Goal: Find specific page/section: Find specific page/section

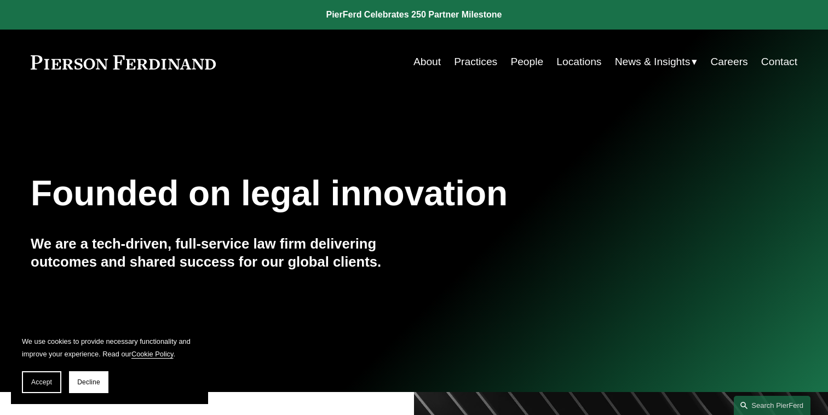
click at [737, 65] on link "Careers" at bounding box center [728, 61] width 37 height 21
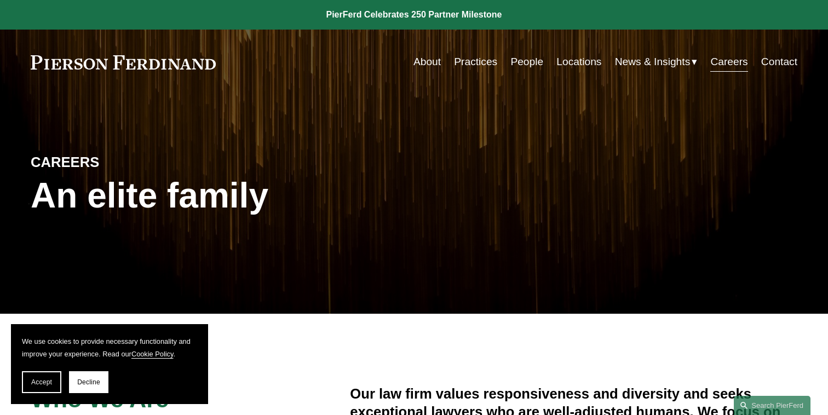
click at [587, 64] on link "Locations" at bounding box center [579, 61] width 45 height 21
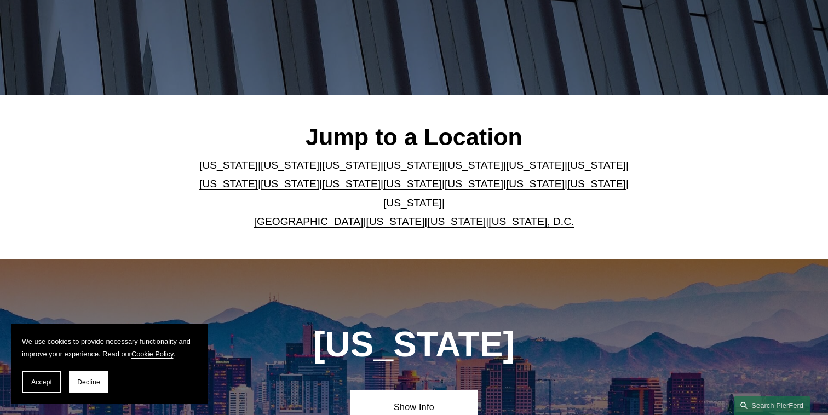
scroll to position [223, 0]
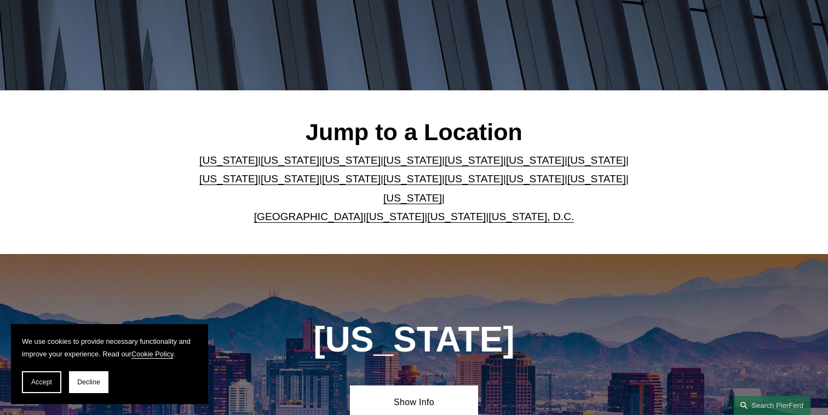
click at [506, 162] on link "[US_STATE]" at bounding box center [535, 160] width 59 height 12
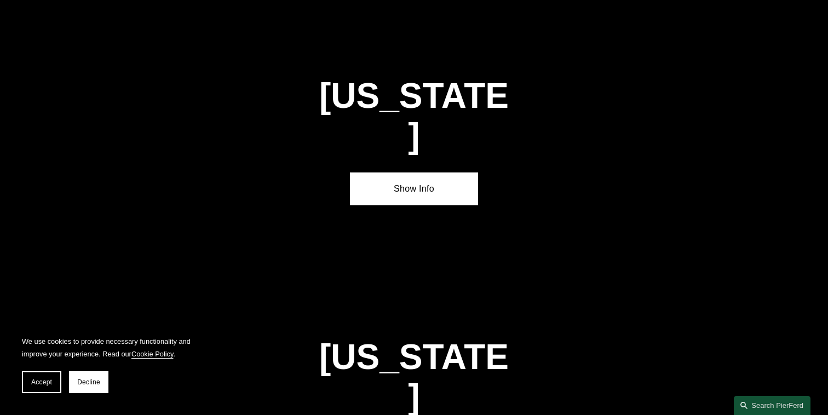
scroll to position [1621, 0]
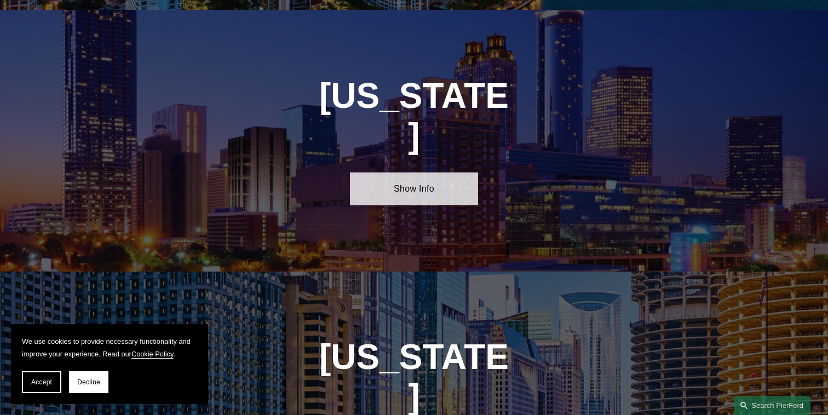
click at [444, 173] on link "Show Info" at bounding box center [414, 189] width 128 height 33
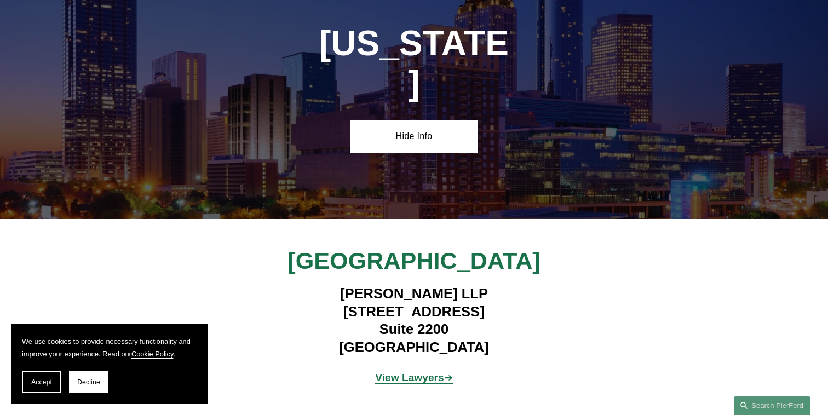
scroll to position [1680, 0]
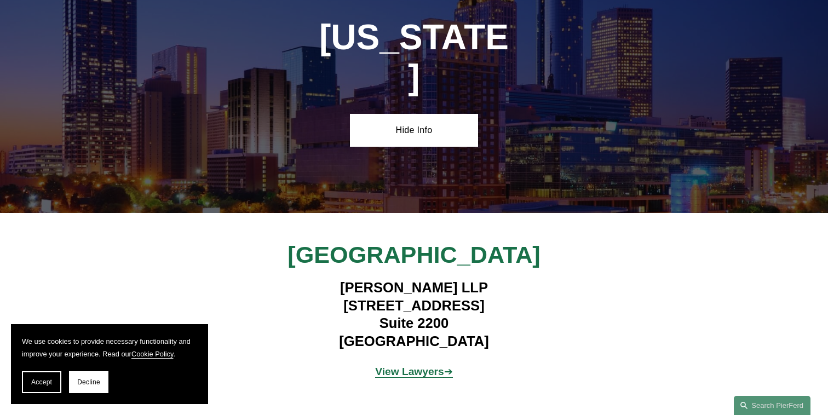
click at [428, 366] on strong "View Lawyers" at bounding box center [409, 372] width 69 height 12
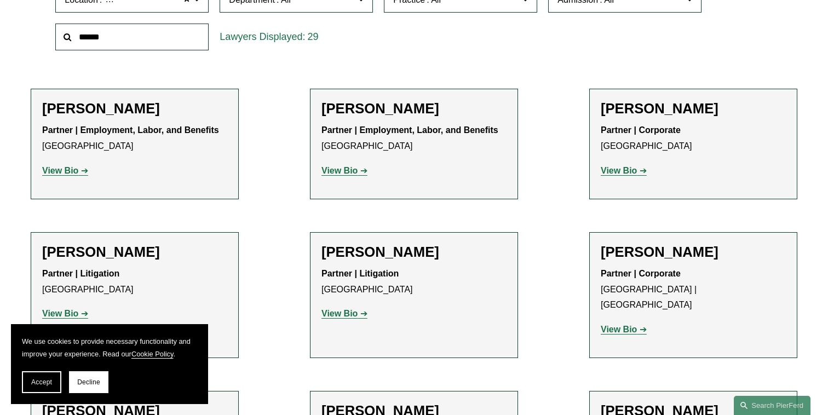
scroll to position [391, 0]
